Goal: Task Accomplishment & Management: Manage account settings

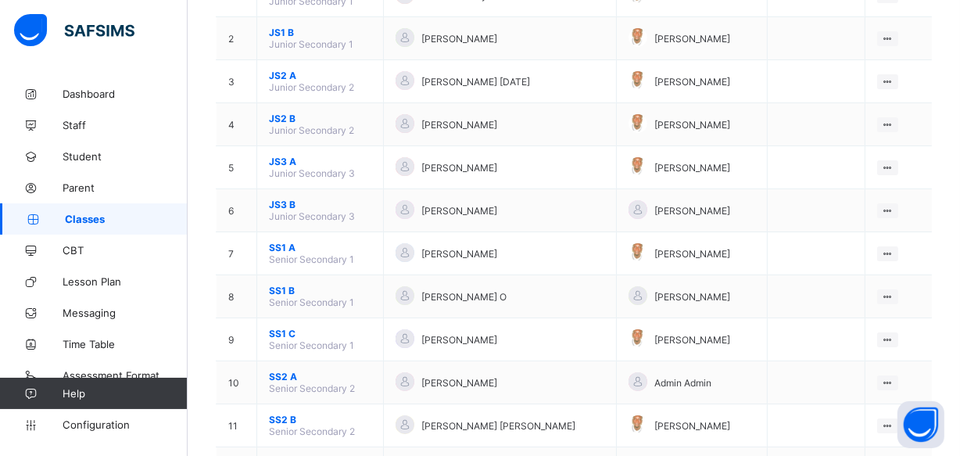
scroll to position [227, 0]
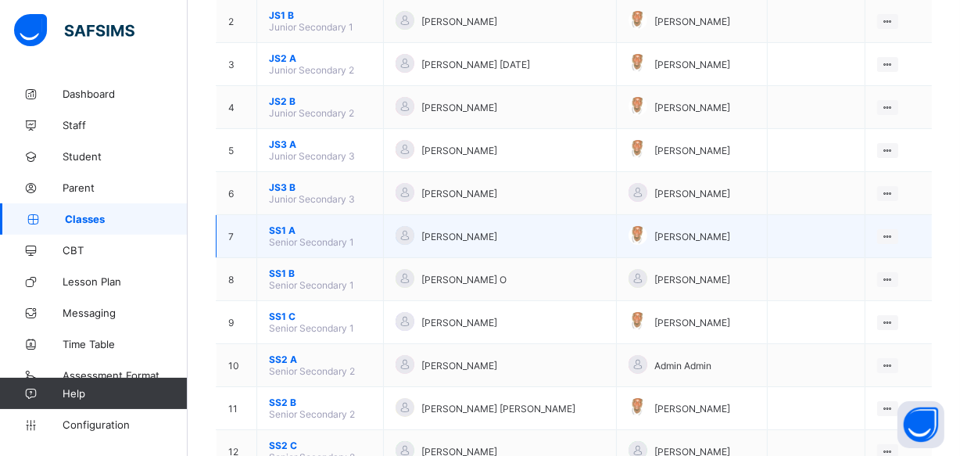
click at [301, 228] on span "SS1 A" at bounding box center [320, 230] width 102 height 12
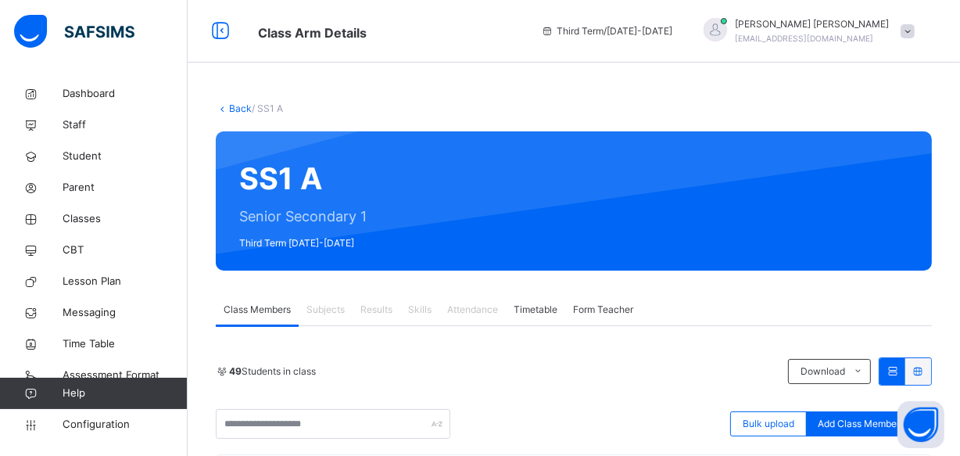
click at [914, 35] on span at bounding box center [907, 31] width 14 height 14
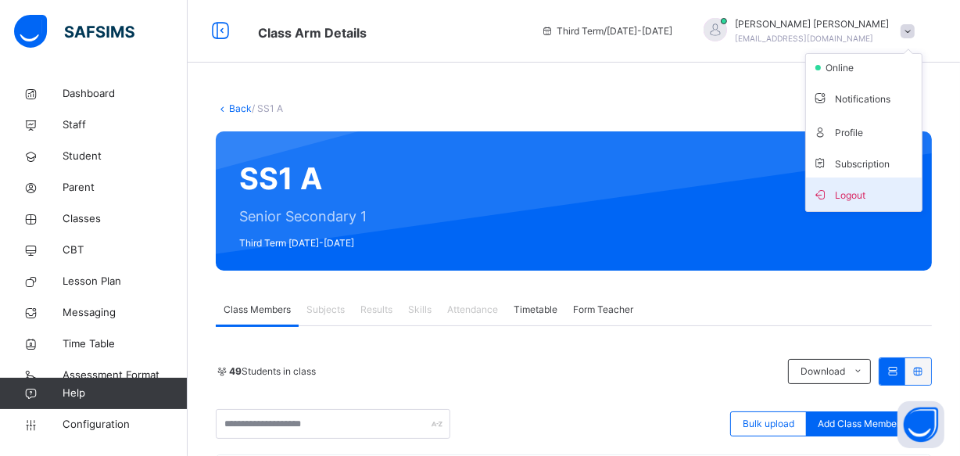
click at [856, 199] on span "Logout" at bounding box center [863, 194] width 103 height 21
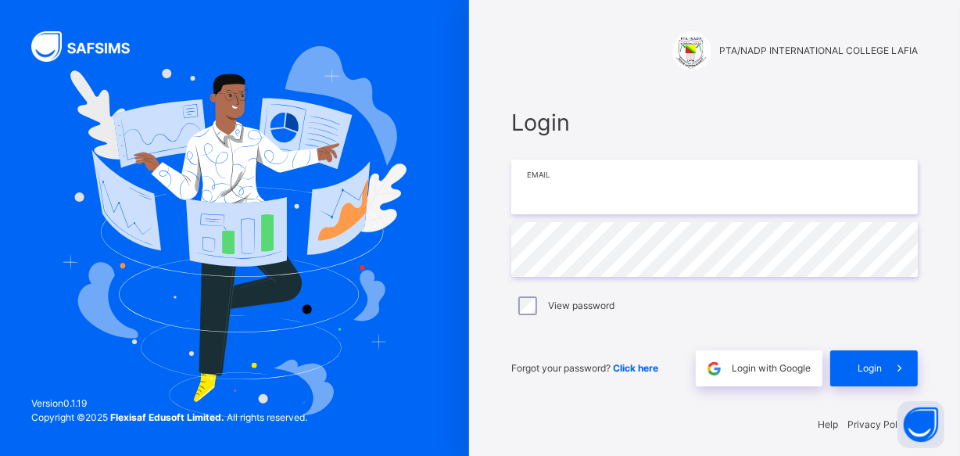
type input "**********"
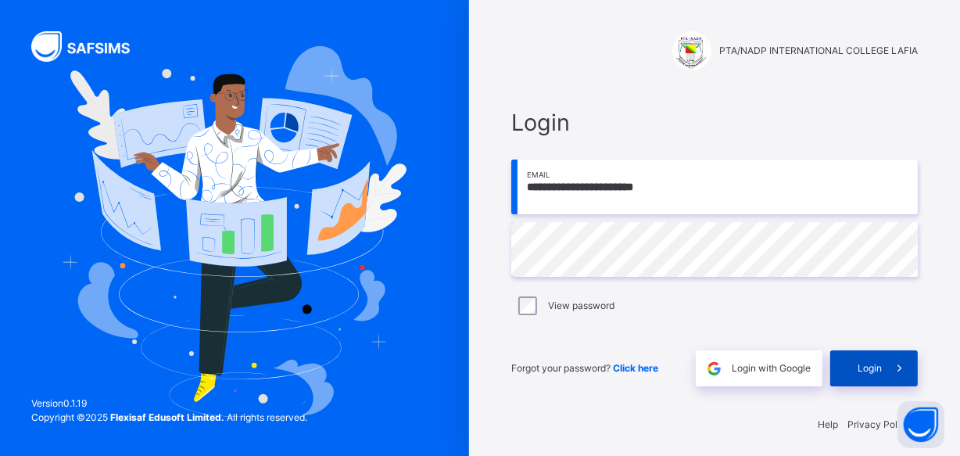
click at [869, 372] on span "Login" at bounding box center [869, 368] width 24 height 14
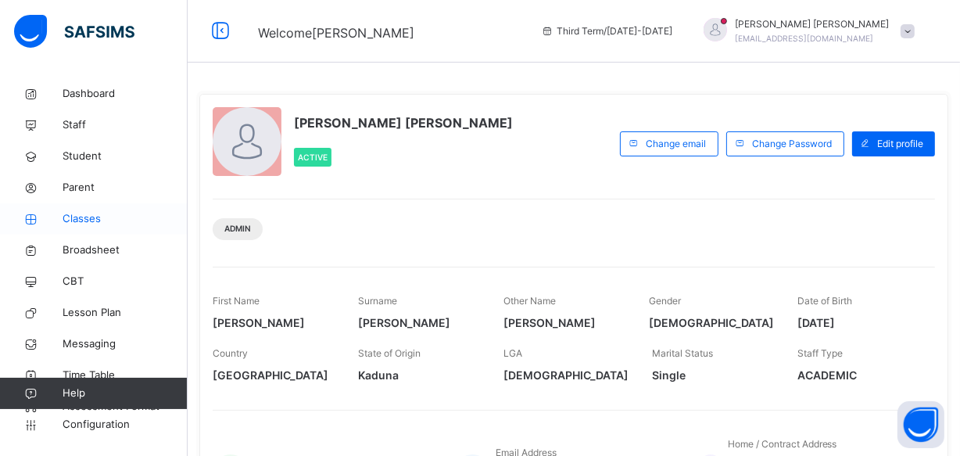
click at [90, 219] on span "Classes" at bounding box center [125, 219] width 125 height 16
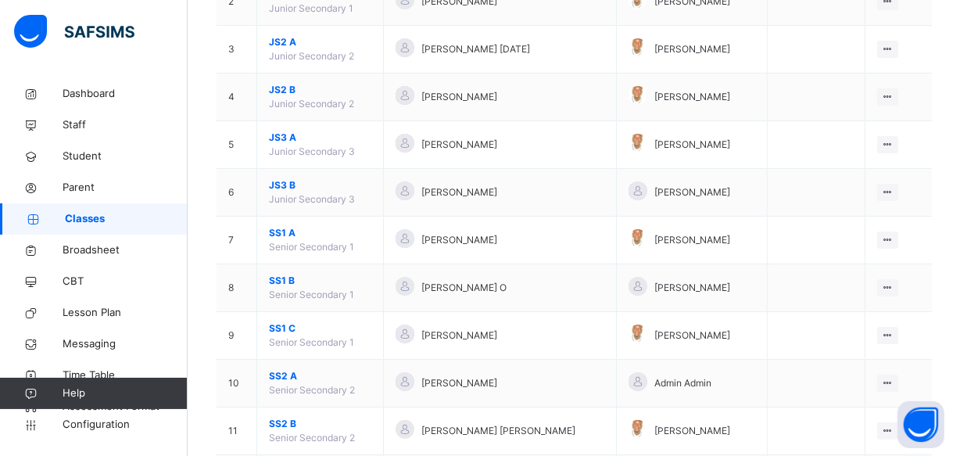
scroll to position [313, 0]
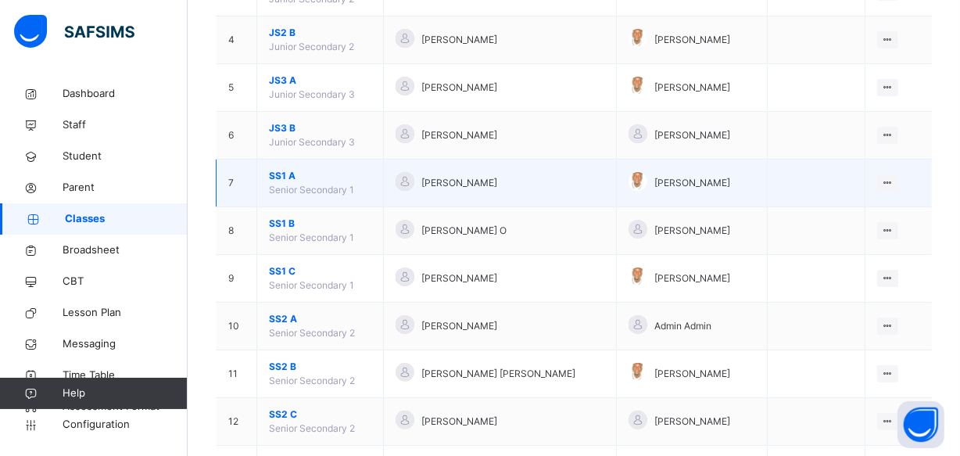
click at [325, 174] on span "SS1 A" at bounding box center [320, 176] width 102 height 14
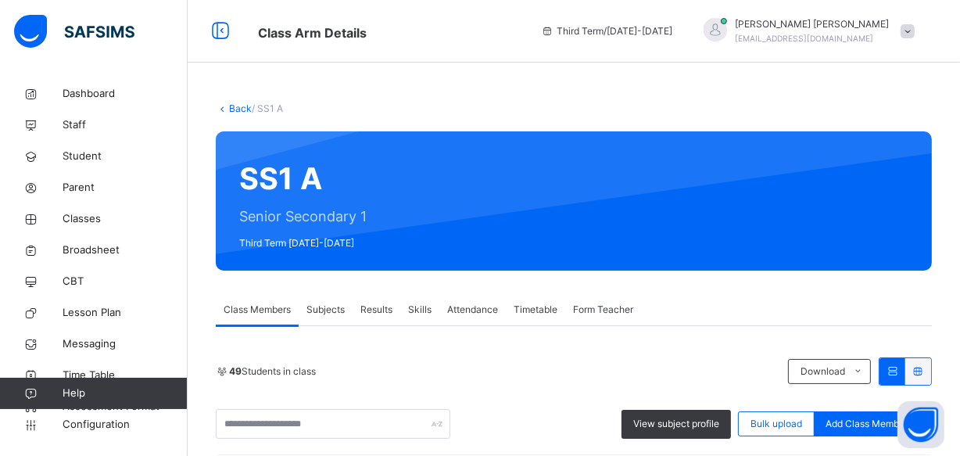
click at [386, 309] on span "Results" at bounding box center [376, 309] width 32 height 14
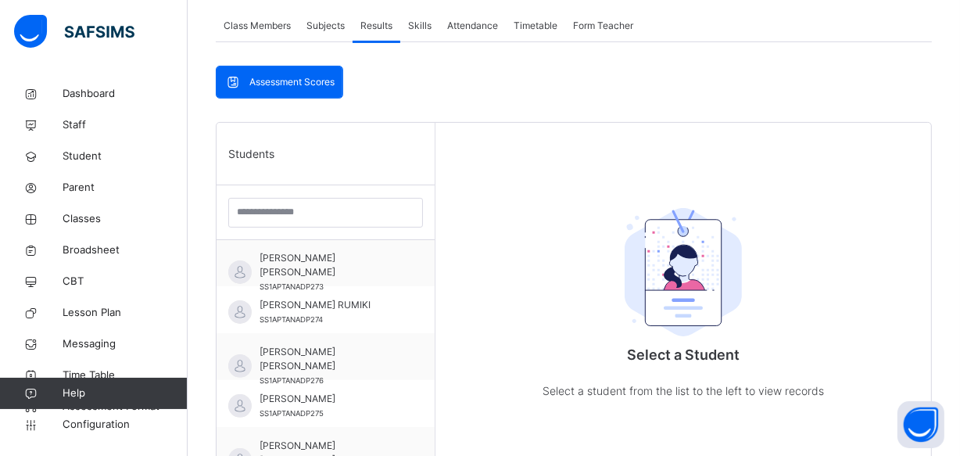
scroll to position [1108, 0]
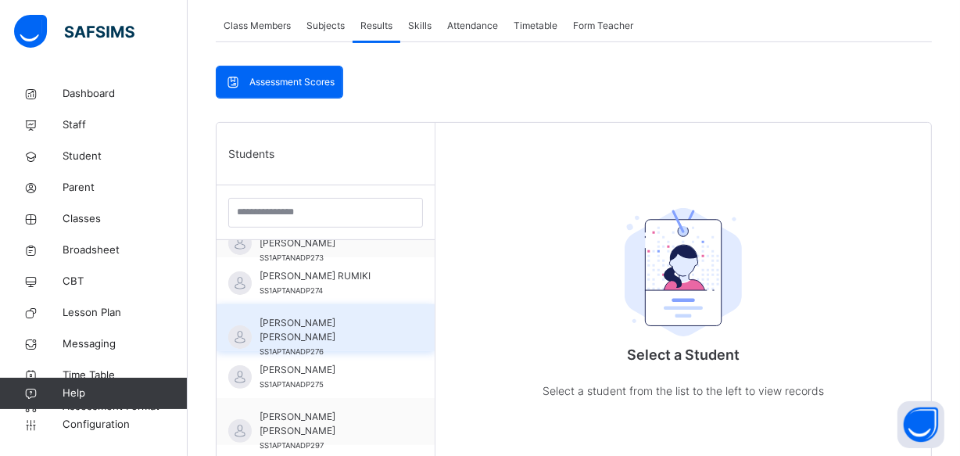
click at [326, 330] on span "[PERSON_NAME] [PERSON_NAME]" at bounding box center [329, 330] width 140 height 28
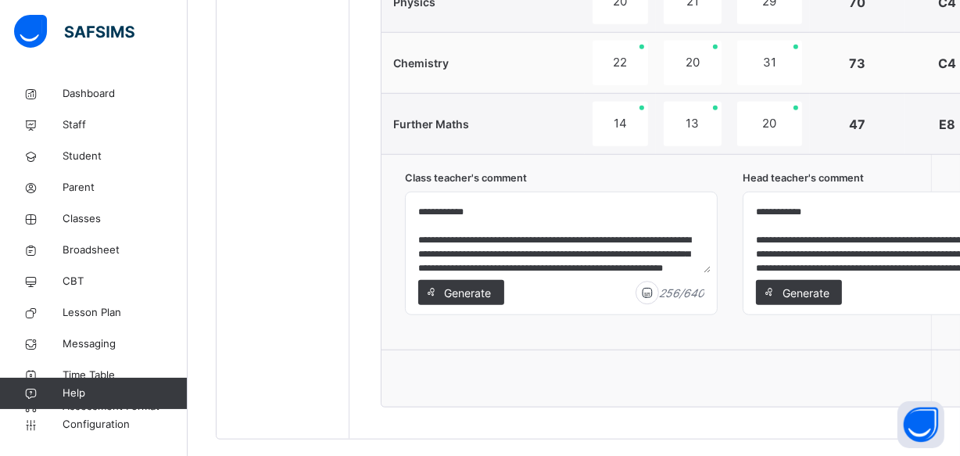
scroll to position [1124, 0]
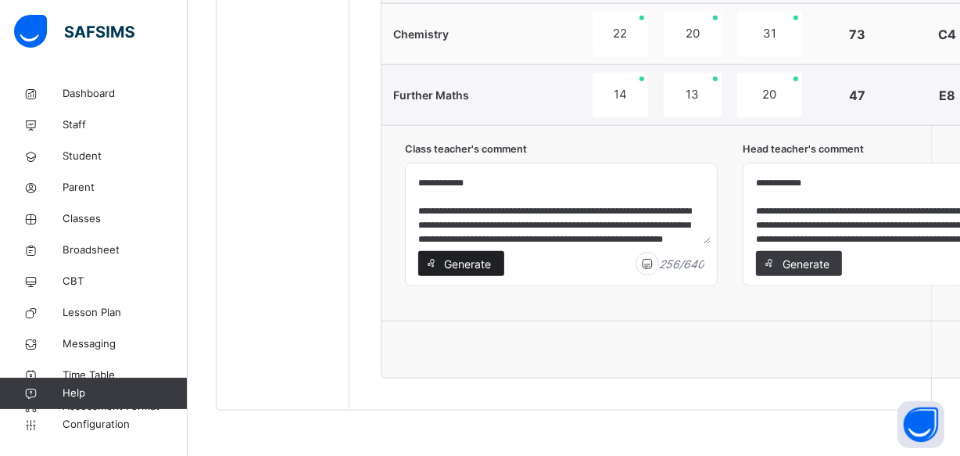
click at [474, 258] on span "Generate" at bounding box center [467, 264] width 49 height 16
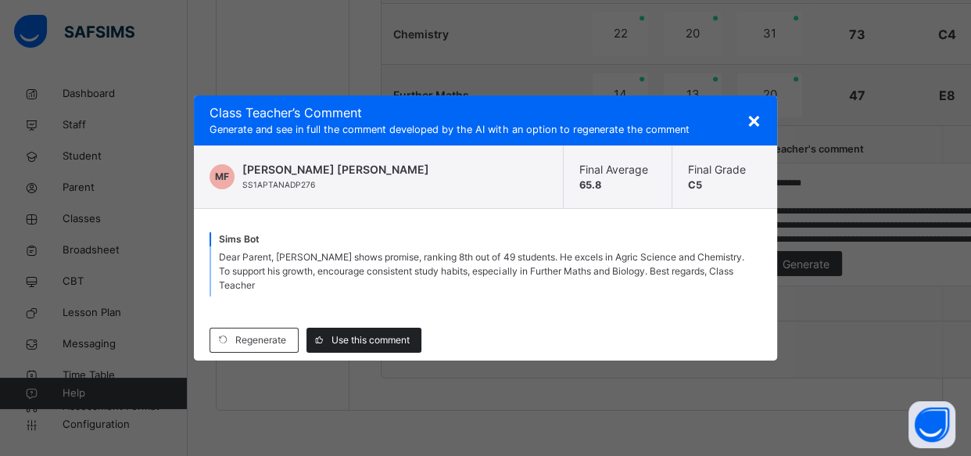
click at [365, 342] on span "Use this comment" at bounding box center [370, 340] width 78 height 14
type textarea "**********"
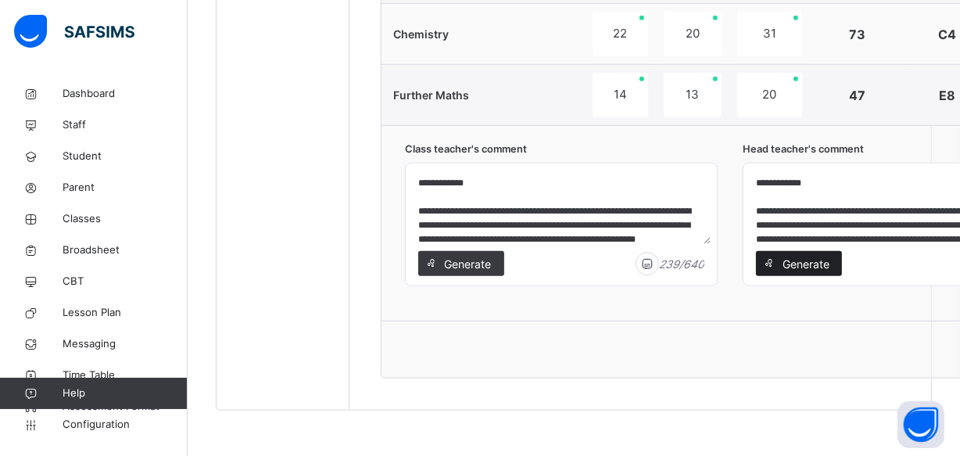
click at [806, 258] on span "Generate" at bounding box center [805, 264] width 49 height 16
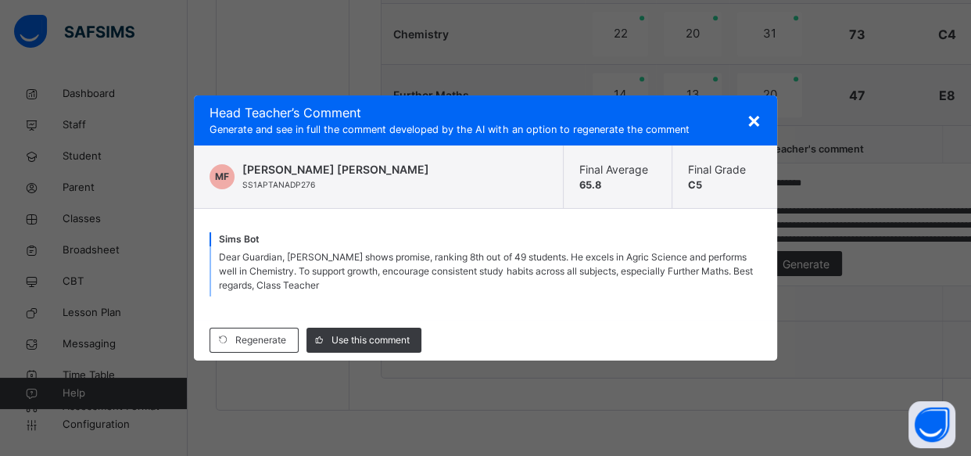
click at [547, 260] on span "Dear Guardian, [PERSON_NAME] shows promise, ranking 8th out of 49 students. He …" at bounding box center [485, 271] width 533 height 40
click at [376, 331] on div "Use this comment" at bounding box center [363, 339] width 115 height 25
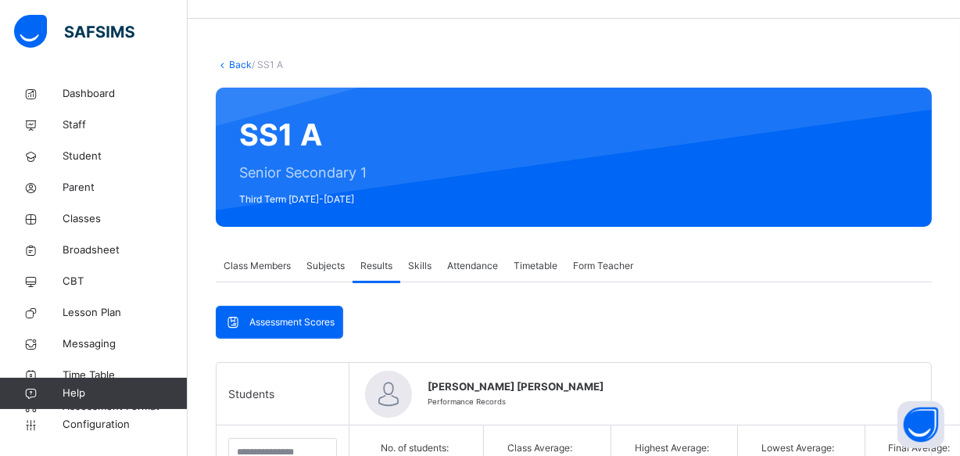
scroll to position [0, 0]
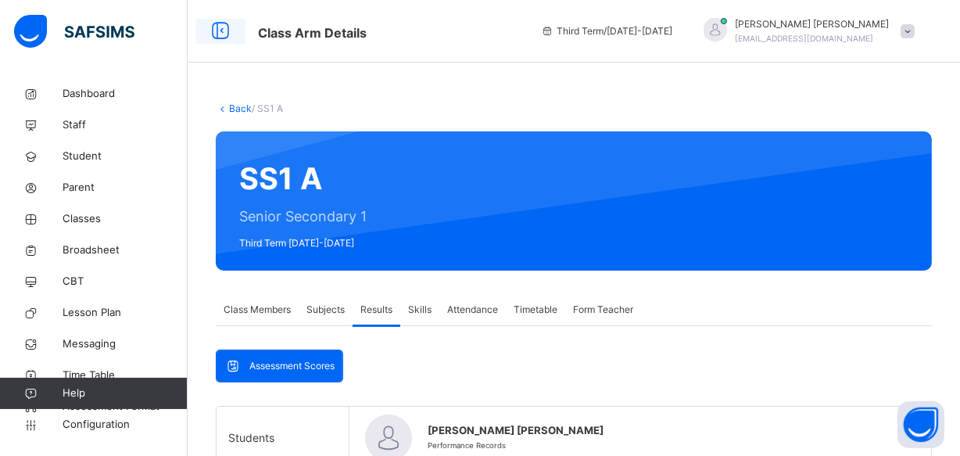
click at [217, 36] on icon at bounding box center [220, 31] width 27 height 28
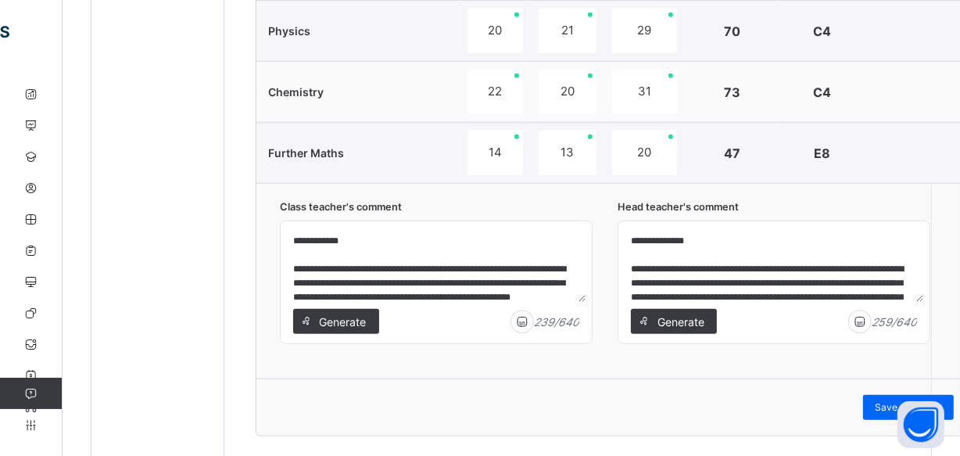
scroll to position [1124, 0]
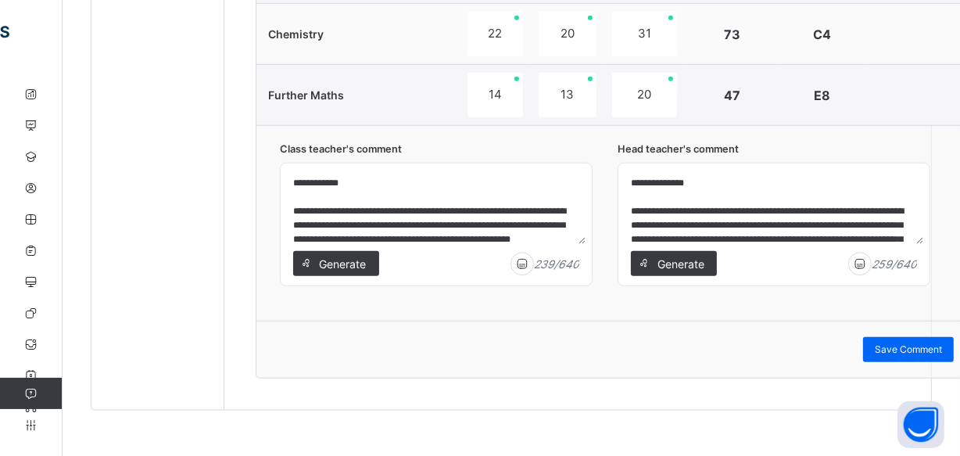
click at [890, 209] on textarea "**********" at bounding box center [773, 207] width 299 height 74
type textarea "**********"
click at [891, 345] on span "Save Comment" at bounding box center [908, 349] width 67 height 14
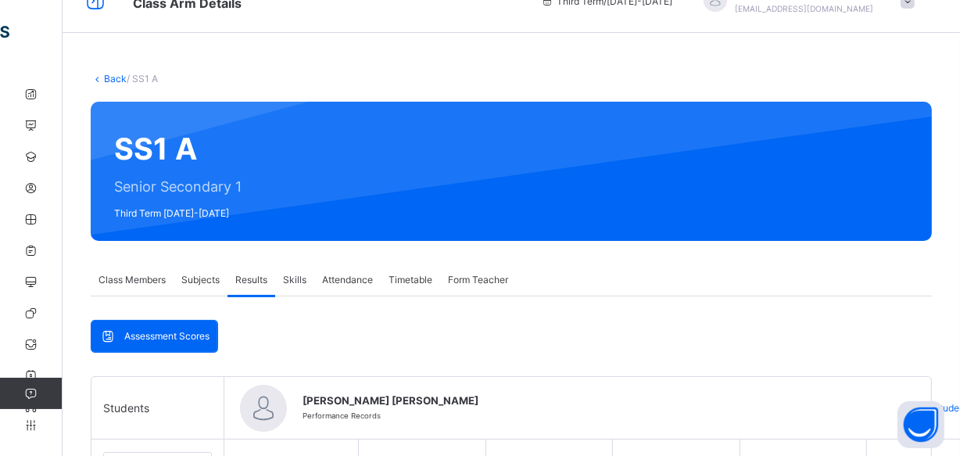
scroll to position [0, 0]
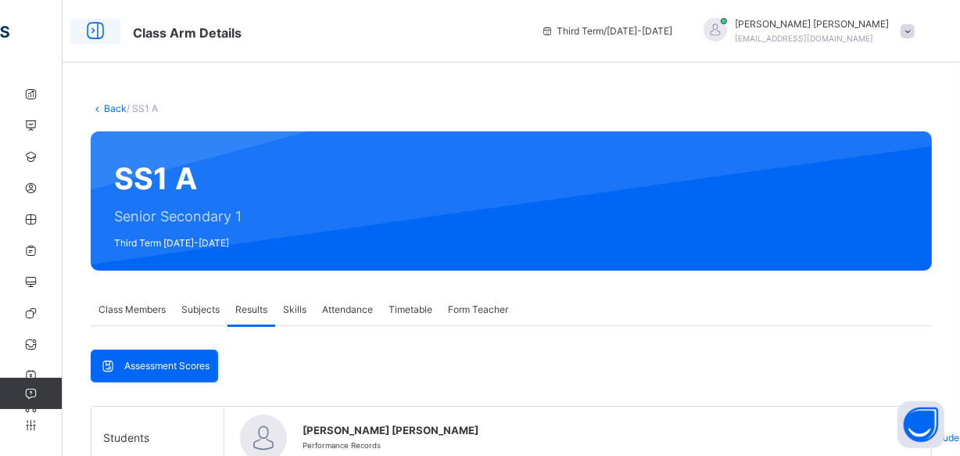
click at [88, 34] on icon at bounding box center [95, 31] width 27 height 28
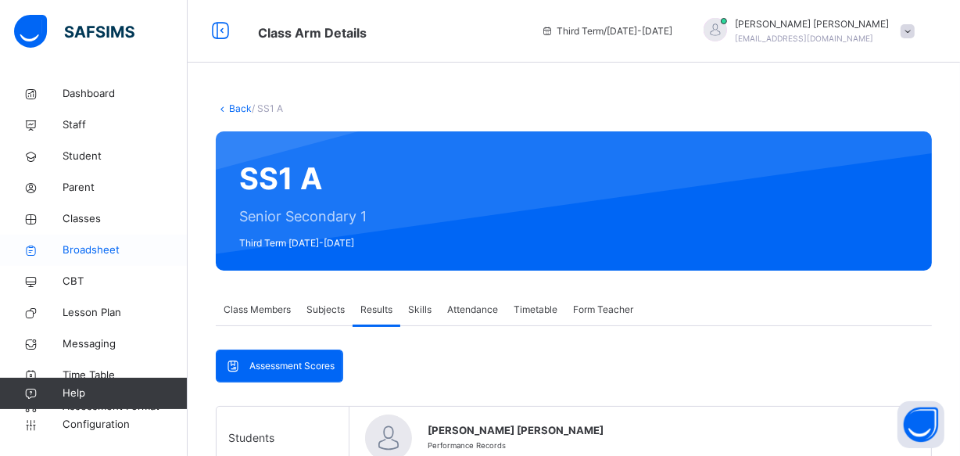
click at [96, 252] on span "Broadsheet" at bounding box center [125, 250] width 125 height 16
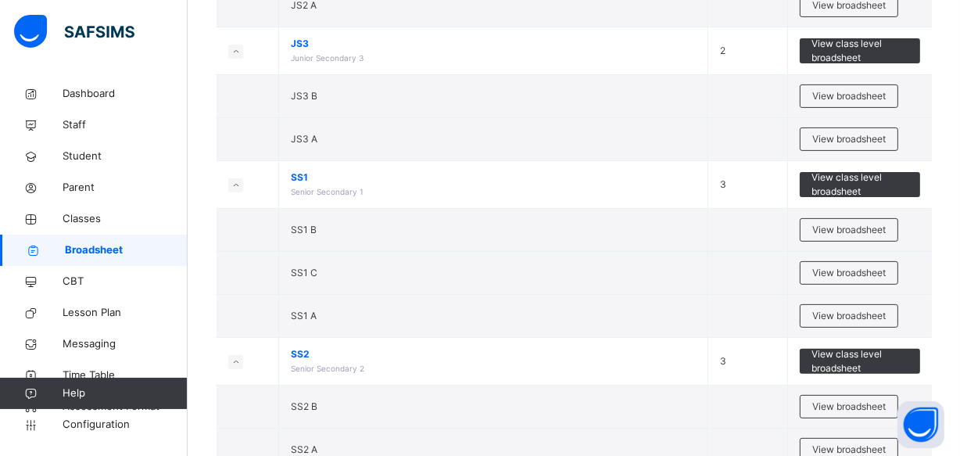
scroll to position [525, 0]
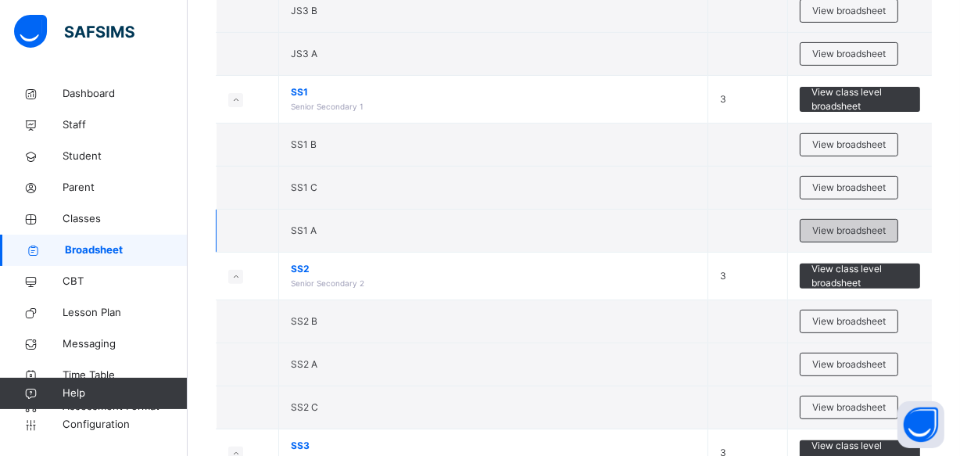
click at [838, 224] on span "View broadsheet" at bounding box center [848, 231] width 73 height 14
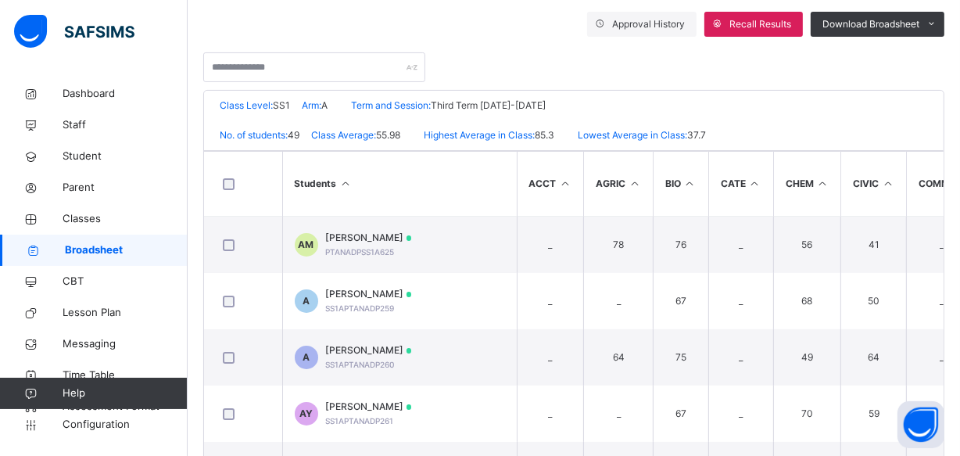
scroll to position [252, 0]
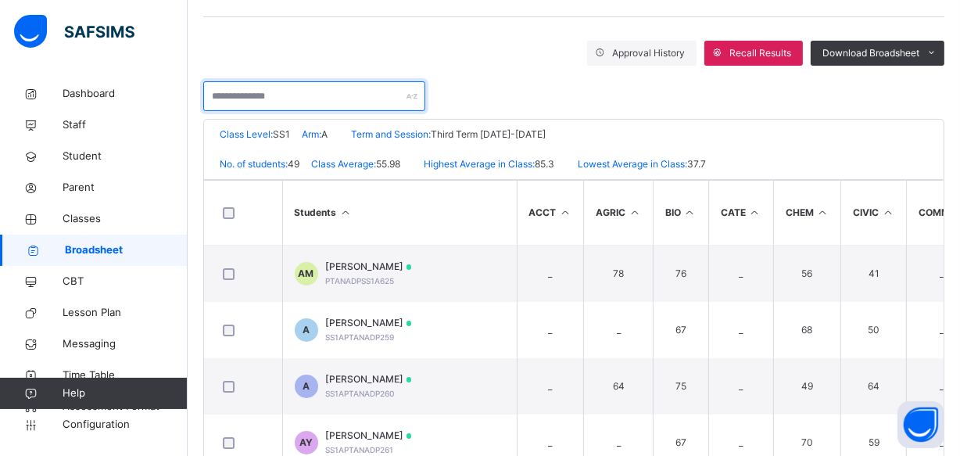
click at [211, 94] on input "text" at bounding box center [314, 96] width 222 height 30
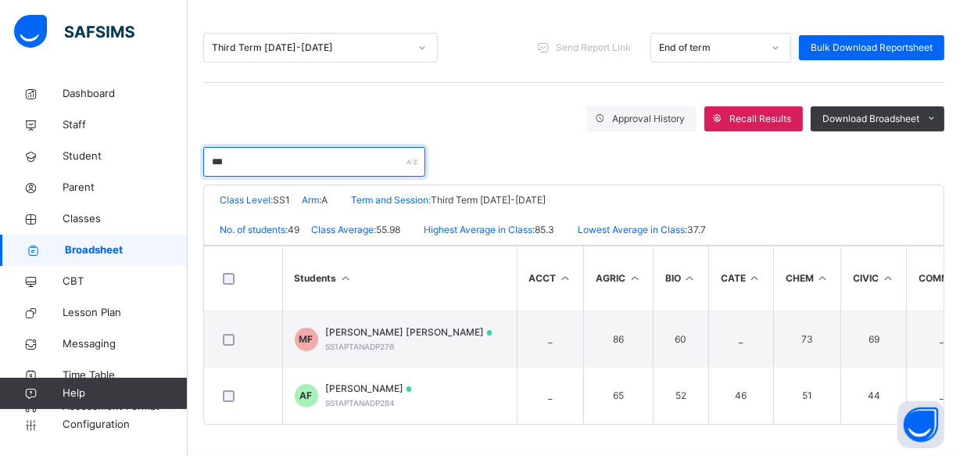
scroll to position [192, 0]
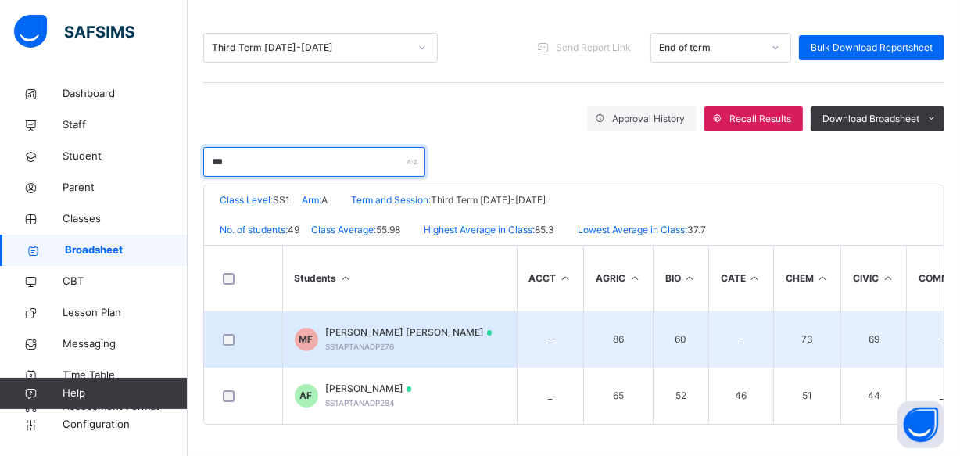
type input "***"
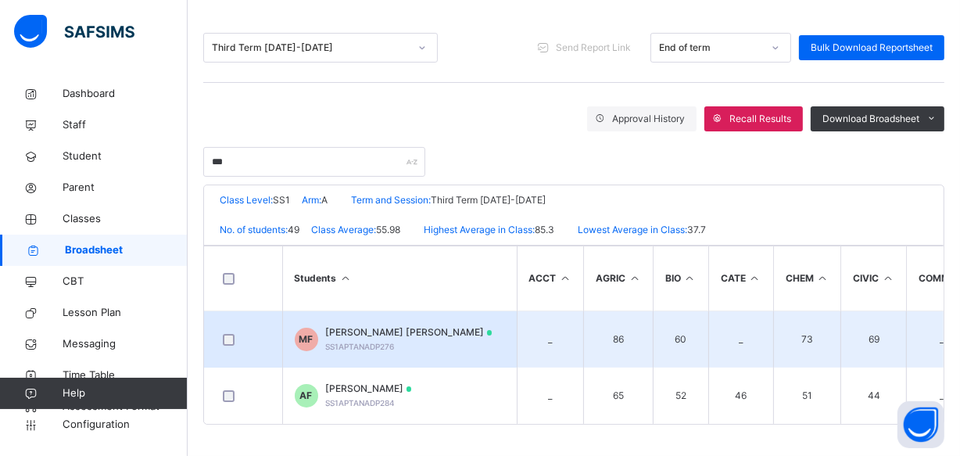
click at [388, 325] on span "[PERSON_NAME] [PERSON_NAME]" at bounding box center [409, 332] width 166 height 14
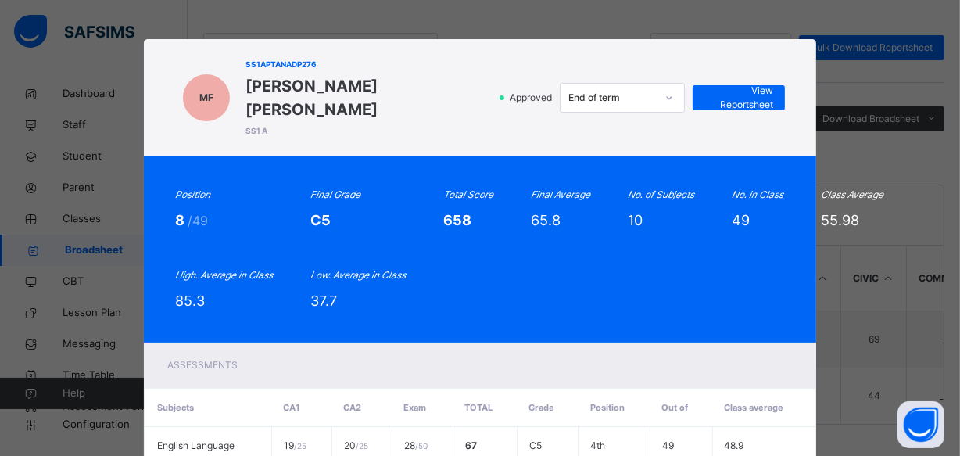
click at [836, 84] on div "MF SS1APTANADP276 [PERSON_NAME] [PERSON_NAME] SS1 A Approved End of term View R…" at bounding box center [480, 228] width 960 height 456
click at [732, 90] on span "View Reportsheet" at bounding box center [738, 98] width 69 height 28
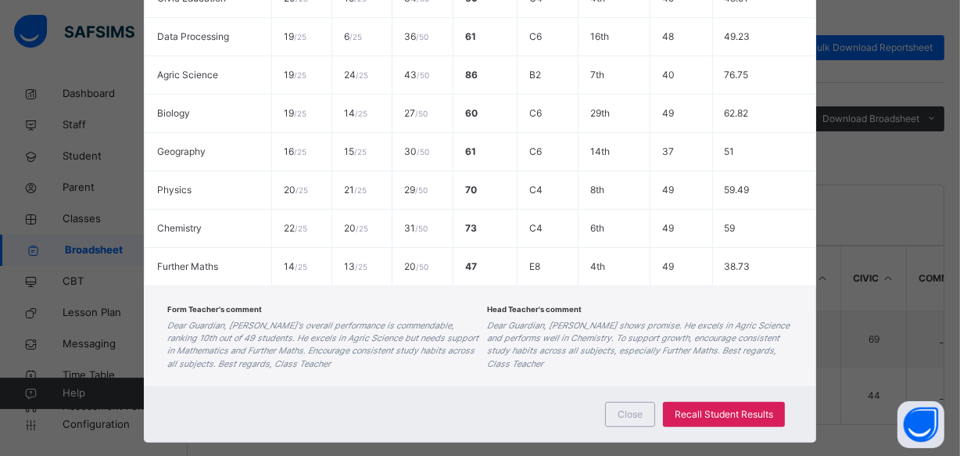
scroll to position [548, 0]
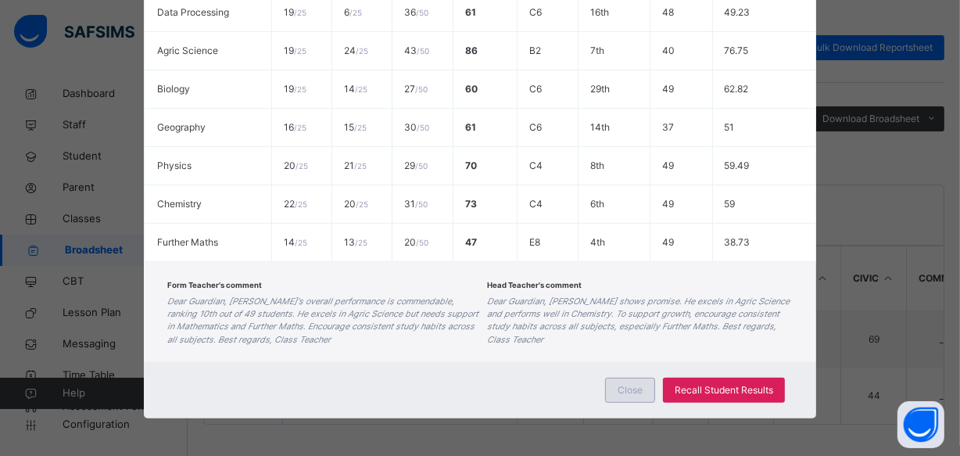
click at [621, 393] on span "Close" at bounding box center [629, 390] width 25 height 14
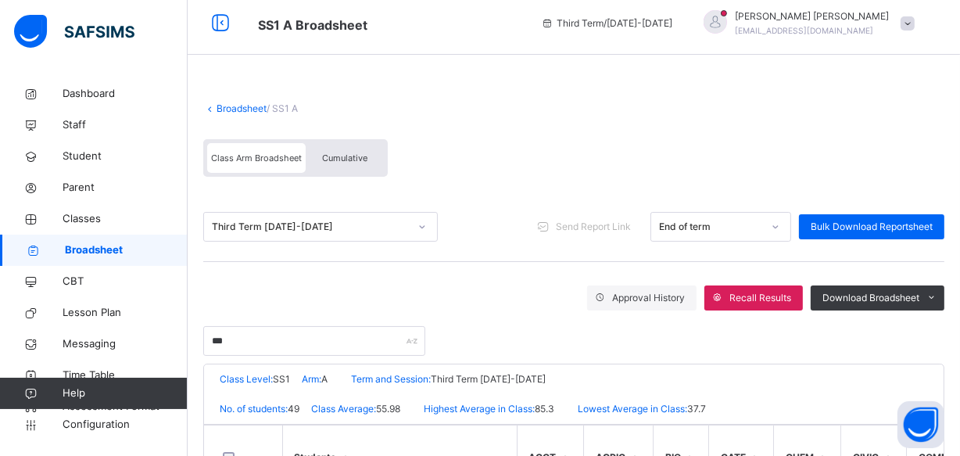
scroll to position [0, 0]
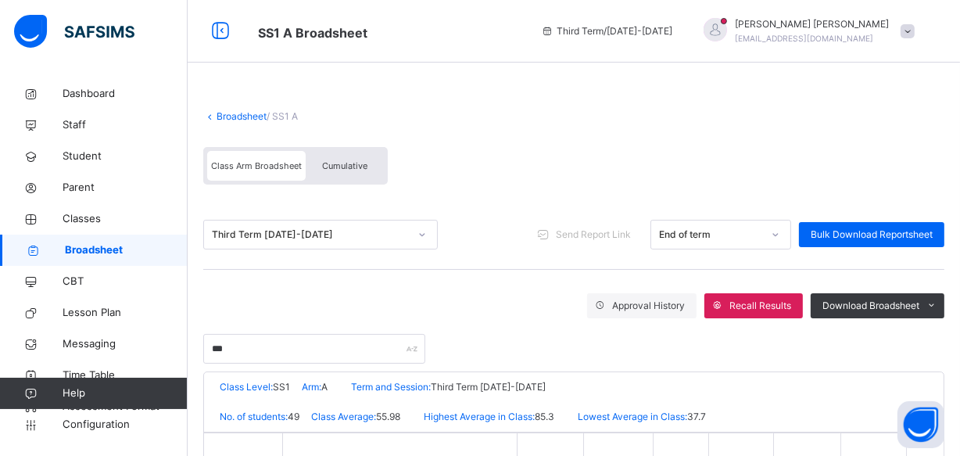
click at [345, 155] on div "Cumulative" at bounding box center [345, 166] width 78 height 30
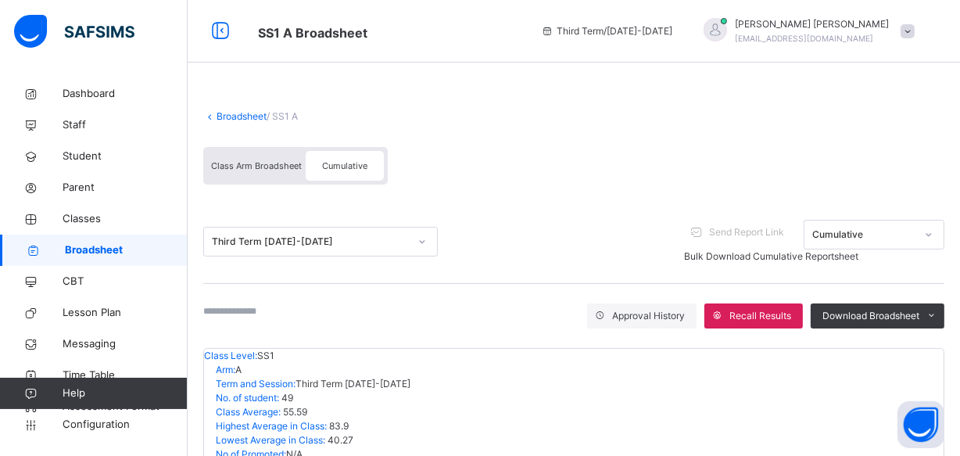
click at [211, 317] on input "text" at bounding box center [250, 311] width 94 height 14
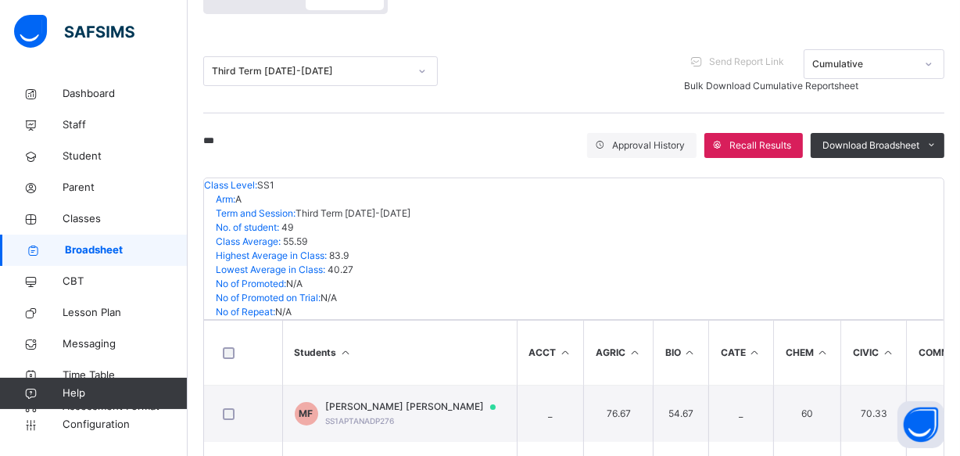
scroll to position [181, 0]
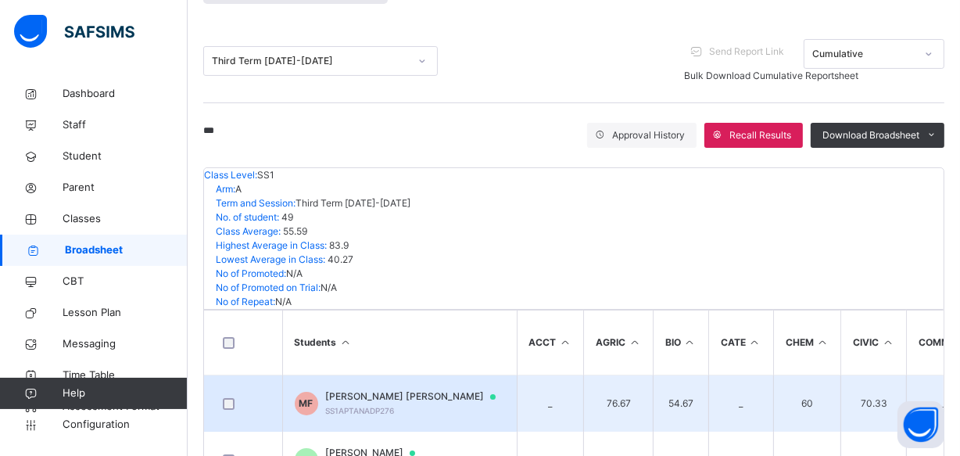
type input "***"
click at [403, 375] on td "[PERSON_NAME] [PERSON_NAME] SS1APTANADP276" at bounding box center [399, 403] width 234 height 57
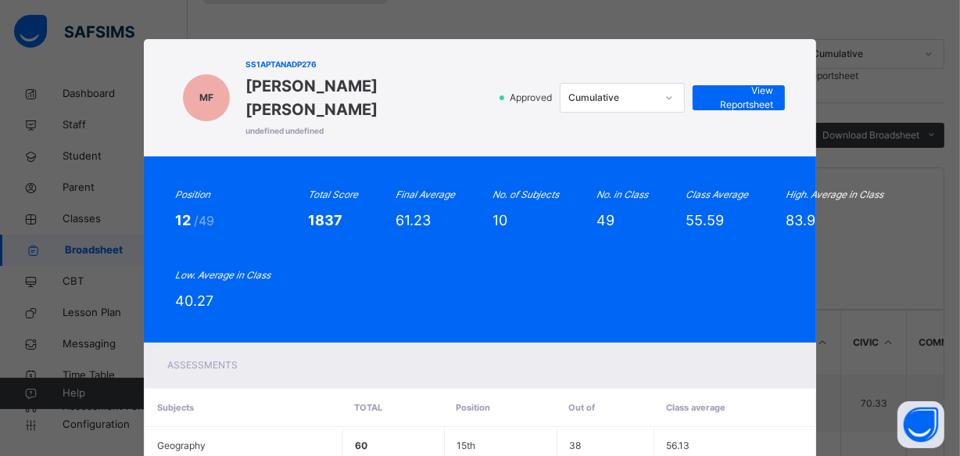
click at [559, 286] on div "Position 12 /49 Total Score 1837 Final Average 61.23 No. of Subjects 10 No. in …" at bounding box center [480, 249] width 610 height 123
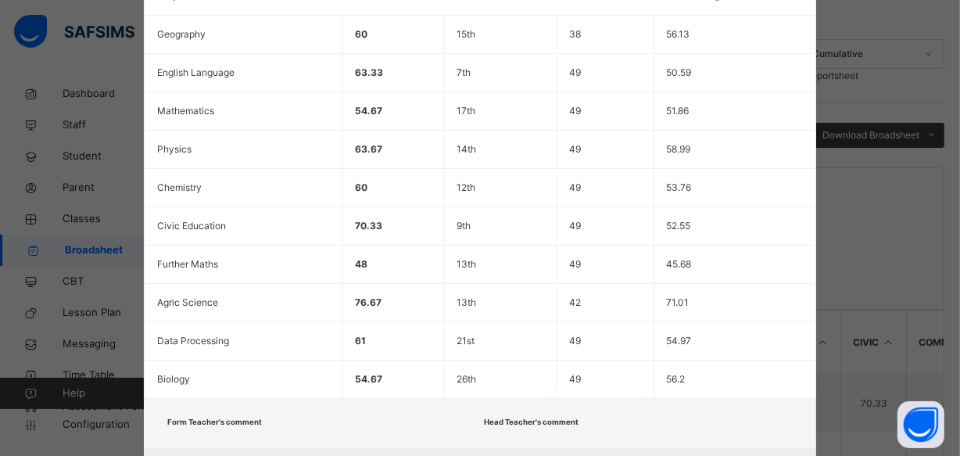
scroll to position [498, 0]
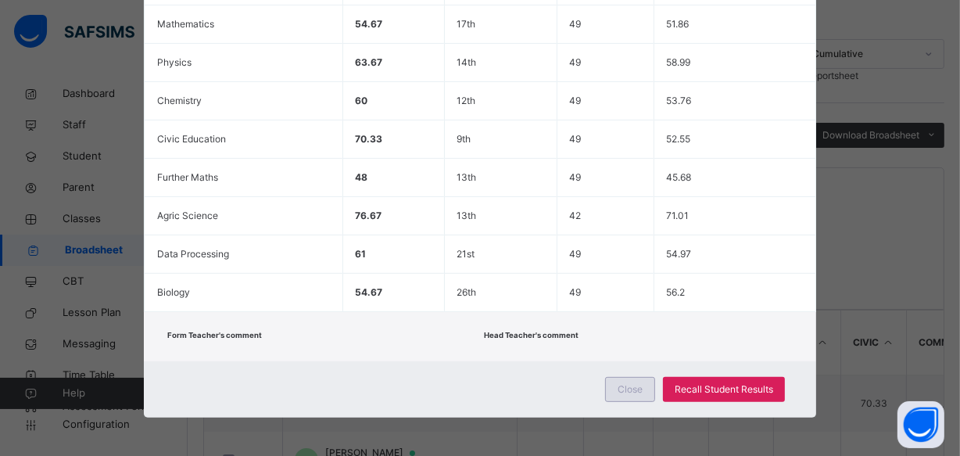
click at [633, 385] on span "Close" at bounding box center [629, 389] width 25 height 14
